Goal: Task Accomplishment & Management: Manage account settings

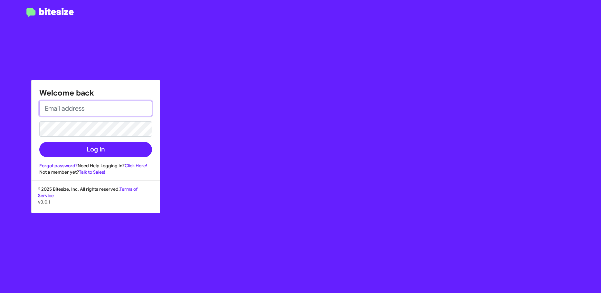
click at [102, 103] on input "email" at bounding box center [95, 108] width 113 height 15
click at [46, 107] on input "[EMAIL_ADDRESS][DOMAIN_NAME]" at bounding box center [95, 108] width 113 height 15
click at [47, 110] on input "[EMAIL_ADDRESS][DOMAIN_NAME]" at bounding box center [95, 108] width 113 height 15
drag, startPoint x: 72, startPoint y: 112, endPoint x: -4, endPoint y: 108, distance: 75.5
click at [0, 108] on html "Welcome back [EMAIL_ADDRESS][DOMAIN_NAME] Log In Forgot password? Need Help Log…" at bounding box center [300, 146] width 601 height 293
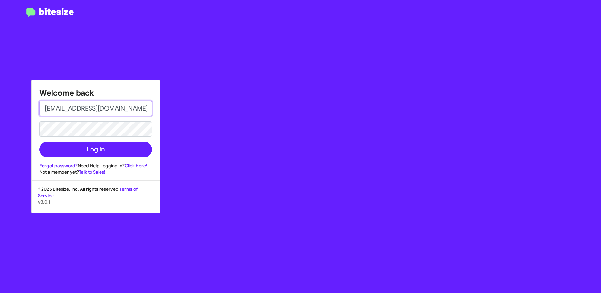
type input "[EMAIL_ADDRESS][DOMAIN_NAME]"
click at [39, 142] on button "Log In" at bounding box center [95, 149] width 113 height 15
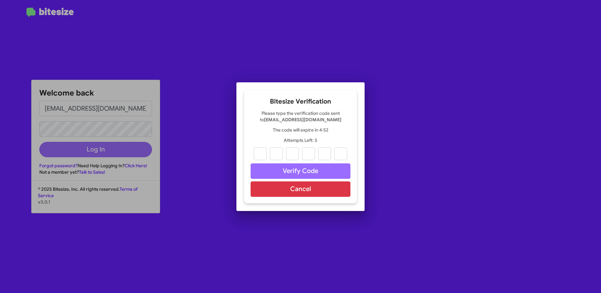
click at [258, 109] on div "Bitesize Verification Please type the verification code sent to [EMAIL_ADDRESS]…" at bounding box center [300, 146] width 113 height 113
click at [260, 156] on input "text" at bounding box center [260, 153] width 13 height 13
type input "6"
type input "0"
type input "1"
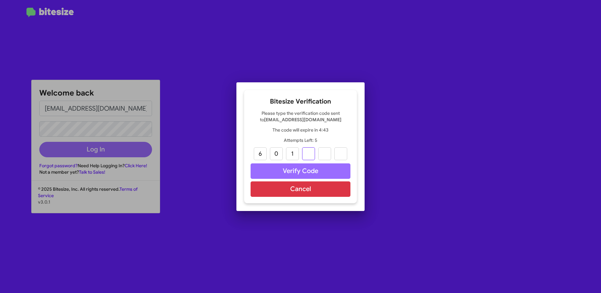
type input "2"
type input "8"
type input "4"
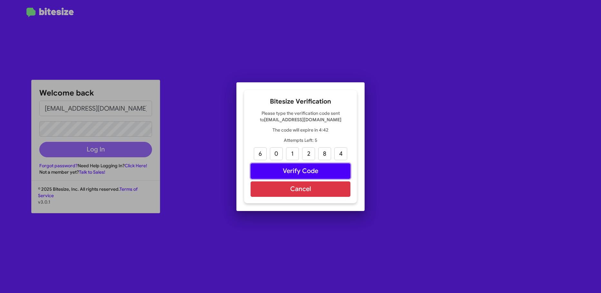
click at [273, 169] on button "Verify Code" at bounding box center [300, 171] width 100 height 15
